Goal: Information Seeking & Learning: Learn about a topic

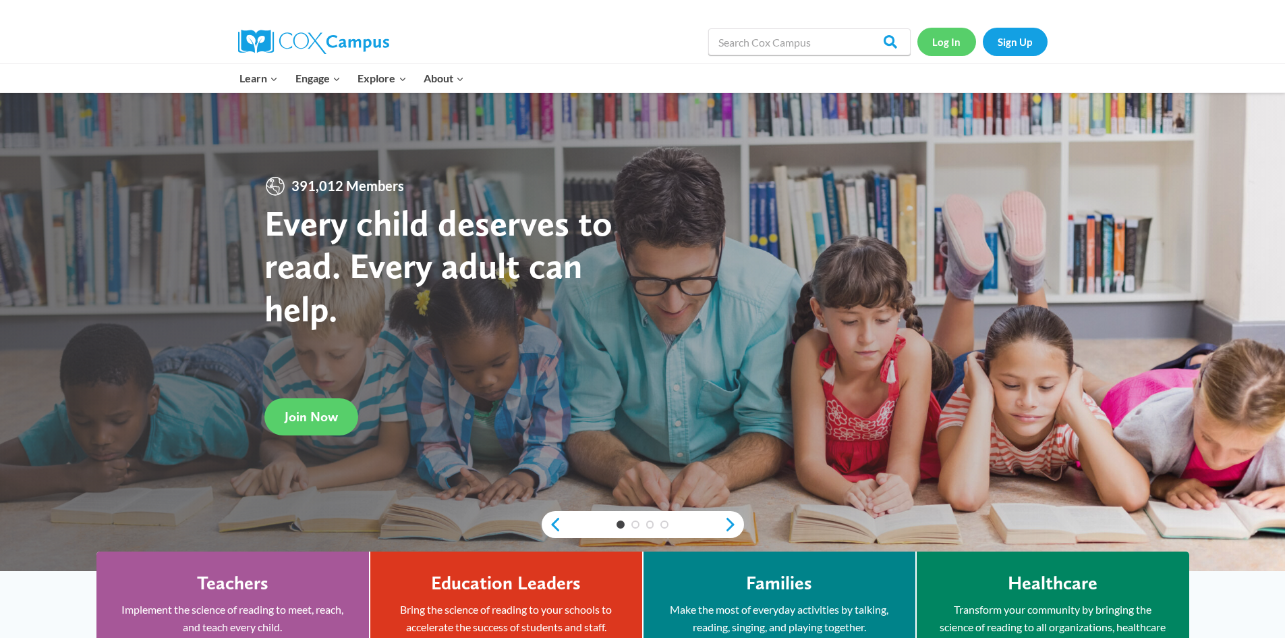
click at [949, 39] on link "Log In" at bounding box center [947, 42] width 59 height 28
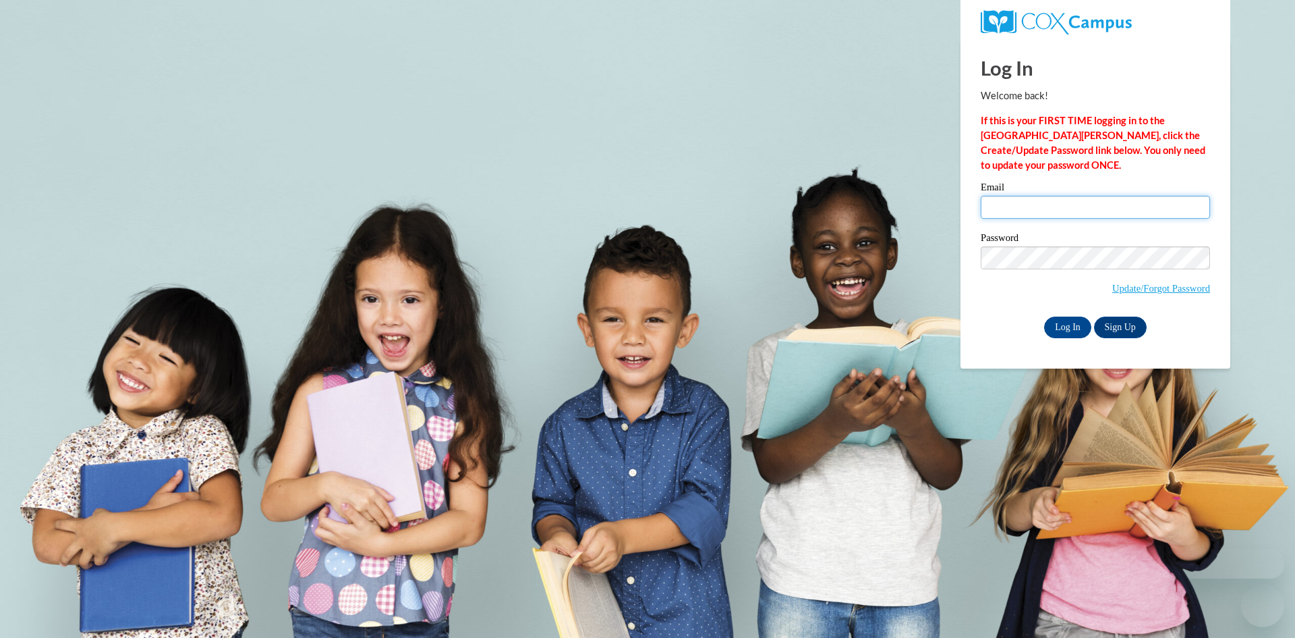
type input "salinm7@collierschools.com"
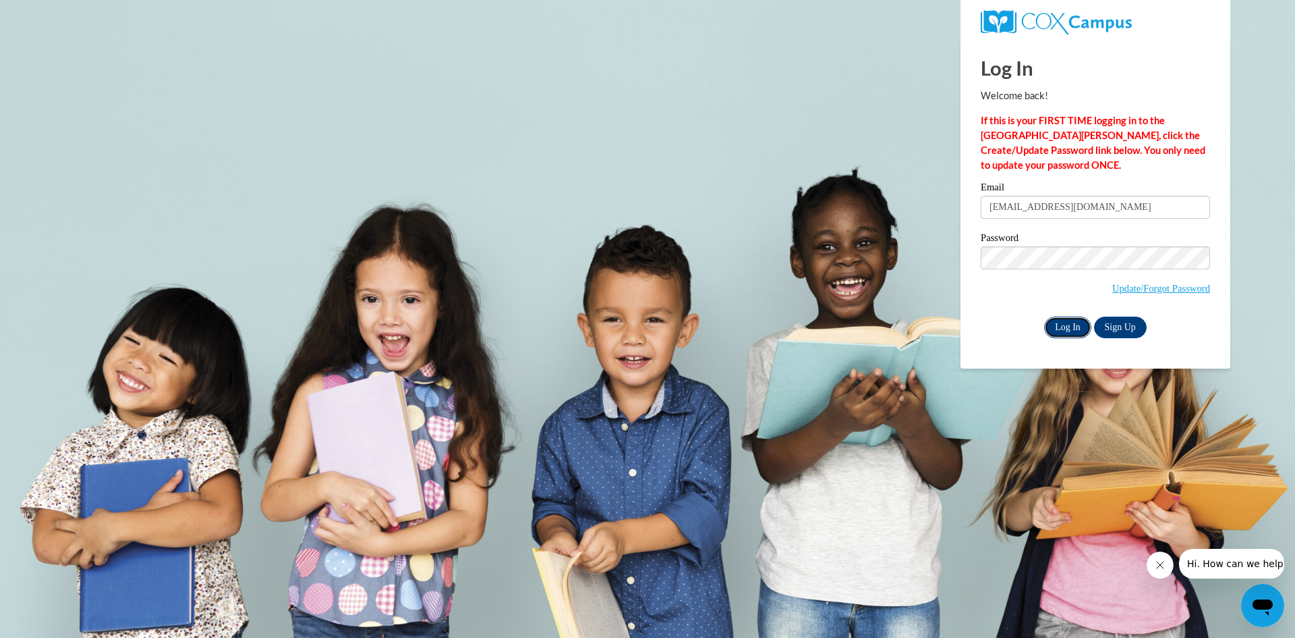
drag, startPoint x: 1066, startPoint y: 327, endPoint x: 1065, endPoint y: 319, distance: 8.1
click at [1066, 327] on input "Log In" at bounding box center [1067, 327] width 47 height 22
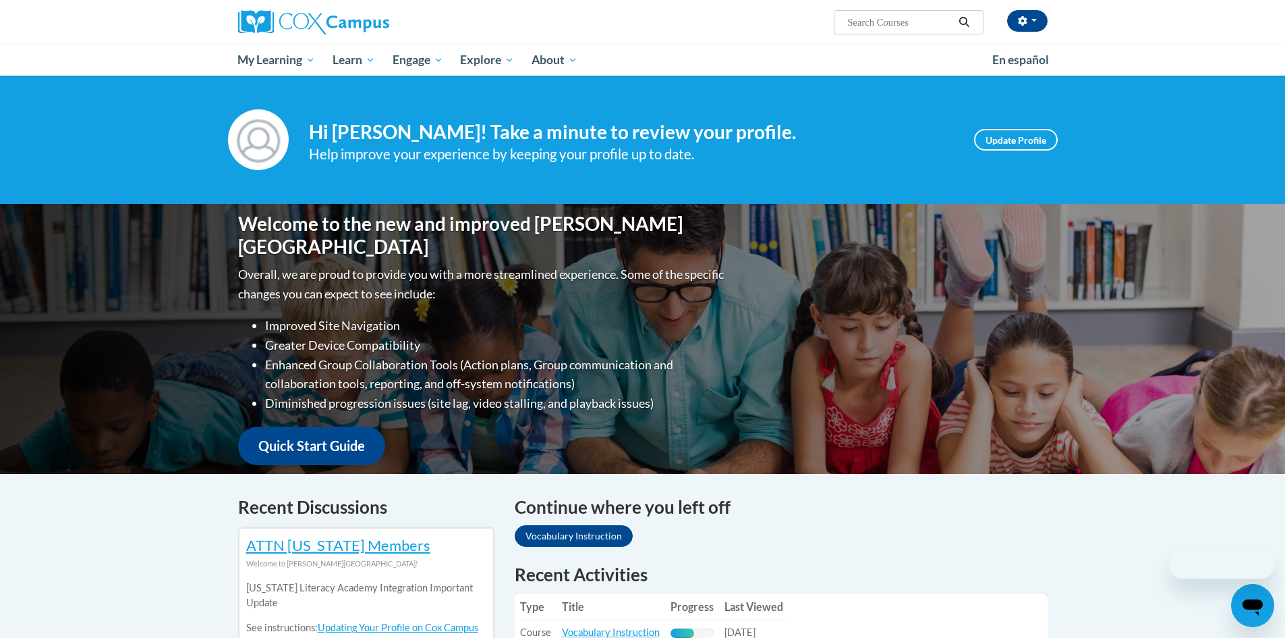
scroll to position [270, 0]
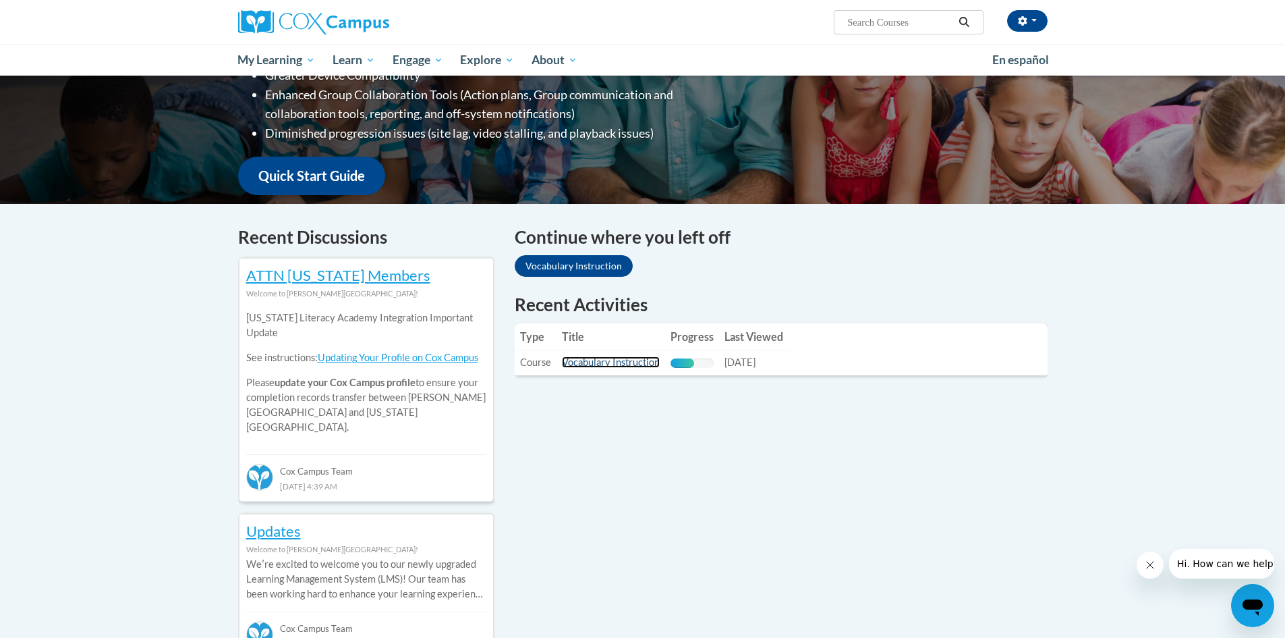
click at [594, 359] on link "Vocabulary Instruction" at bounding box center [611, 361] width 98 height 11
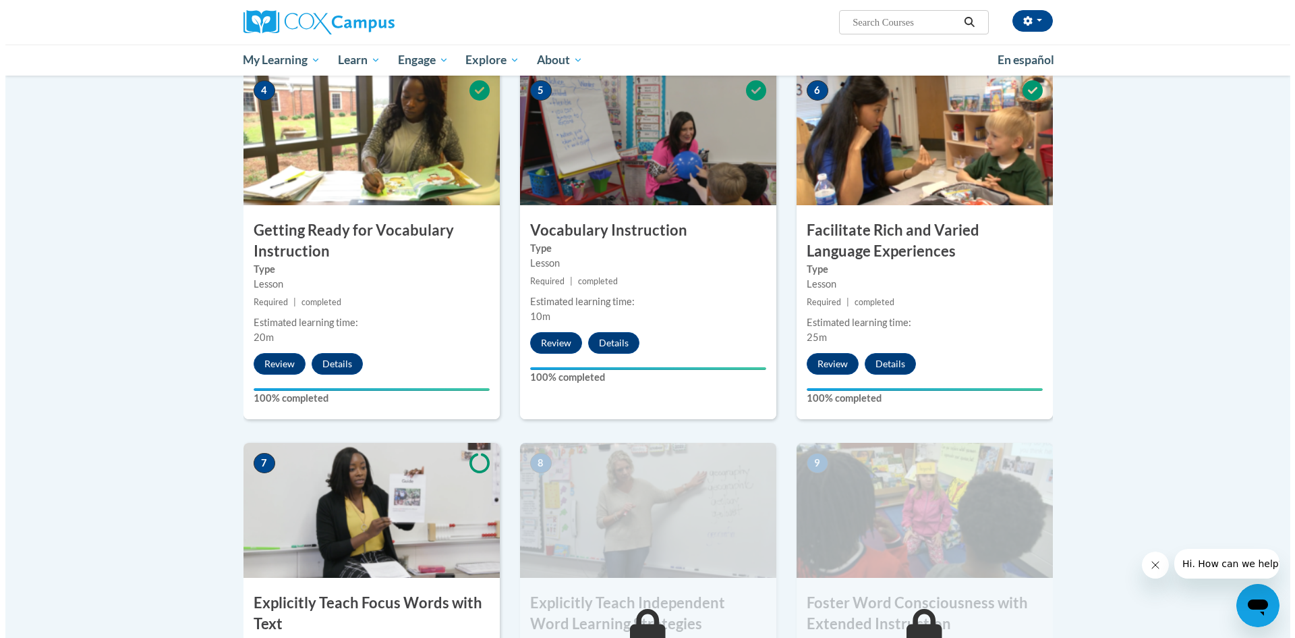
scroll to position [877, 0]
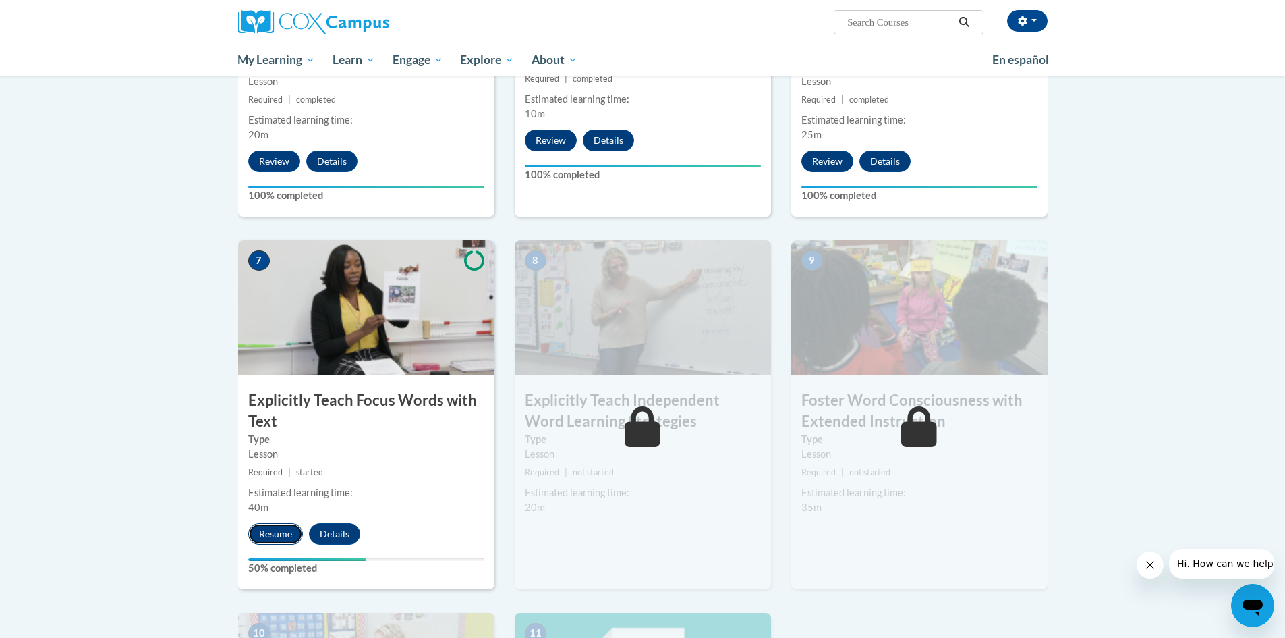
click at [282, 531] on button "Resume" at bounding box center [275, 534] width 55 height 22
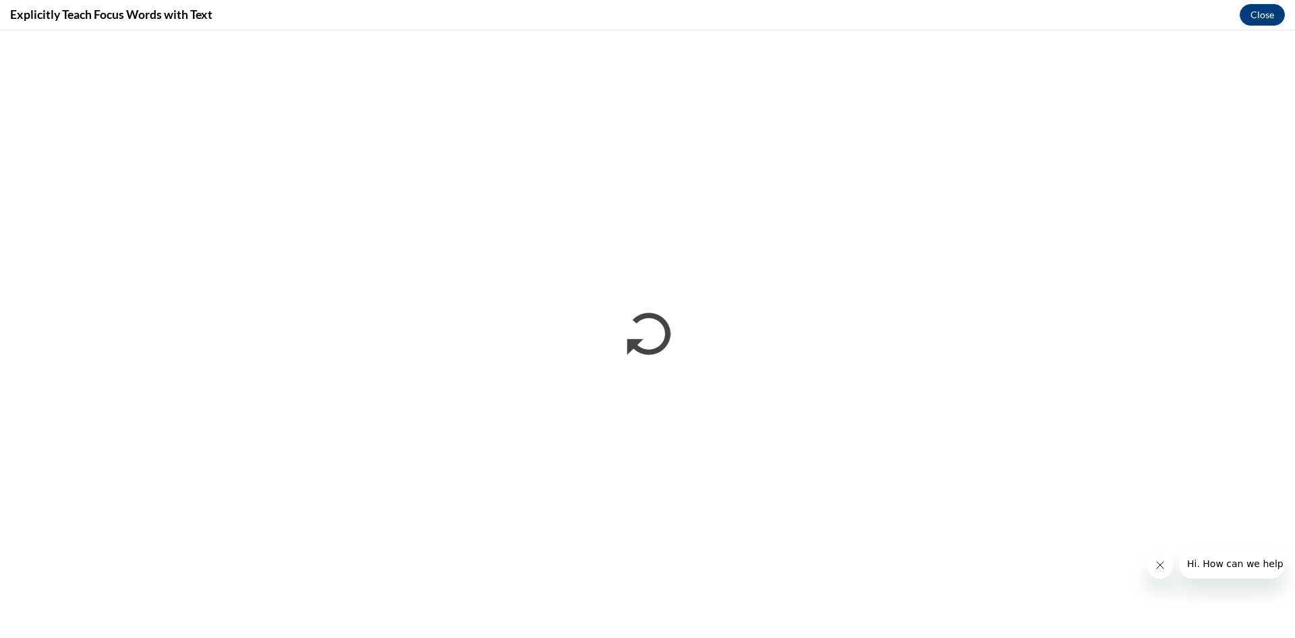
scroll to position [0, 0]
